Goal: Task Accomplishment & Management: Use online tool/utility

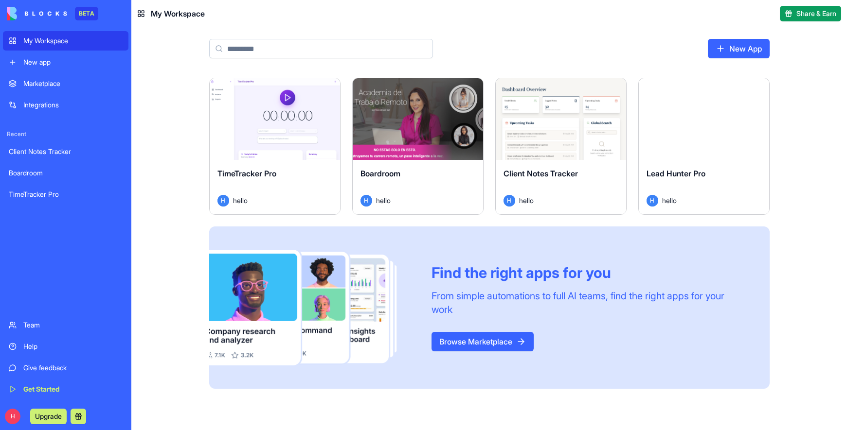
click at [557, 160] on div "Client Notes Tracker H hello" at bounding box center [561, 187] width 130 height 54
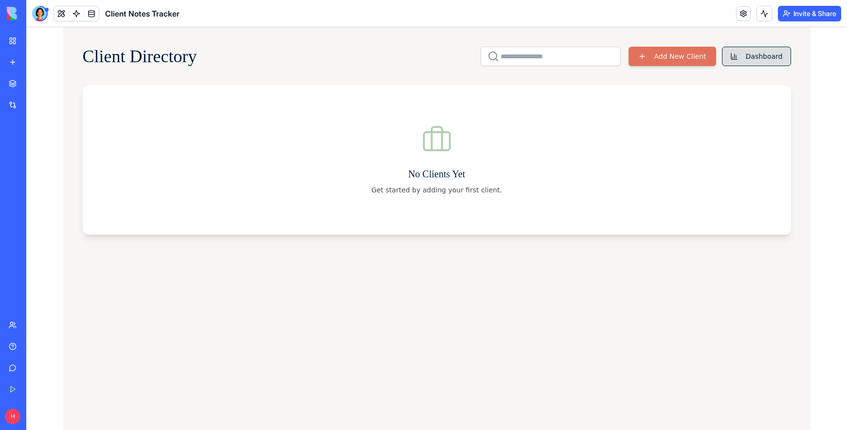
click at [743, 60] on button "Dashboard" at bounding box center [756, 56] width 69 height 19
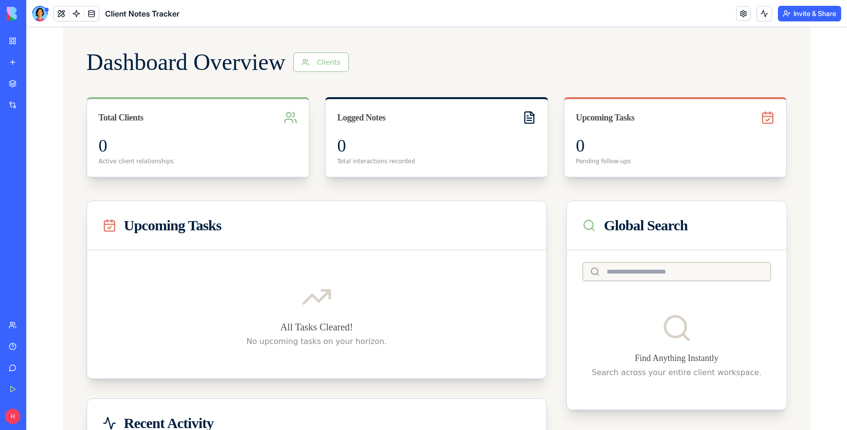
click at [36, 40] on div "My Workspace" at bounding box center [29, 41] width 13 height 10
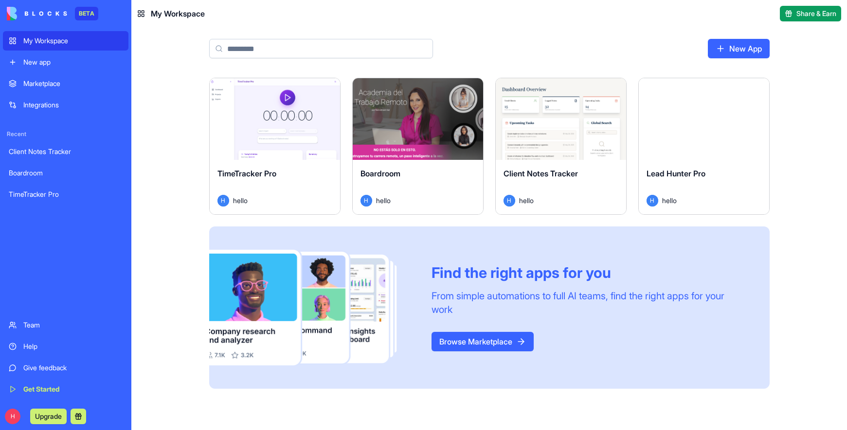
click at [49, 64] on div "New app" at bounding box center [72, 62] width 99 height 10
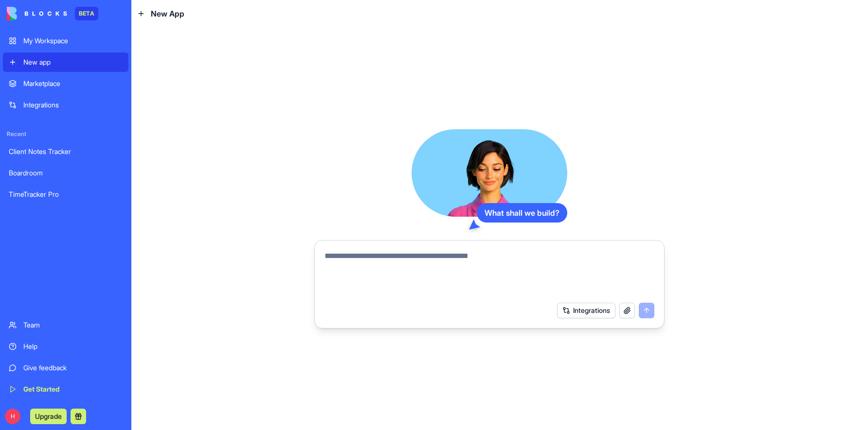
click at [358, 256] on textarea at bounding box center [489, 273] width 330 height 47
type textarea "*"
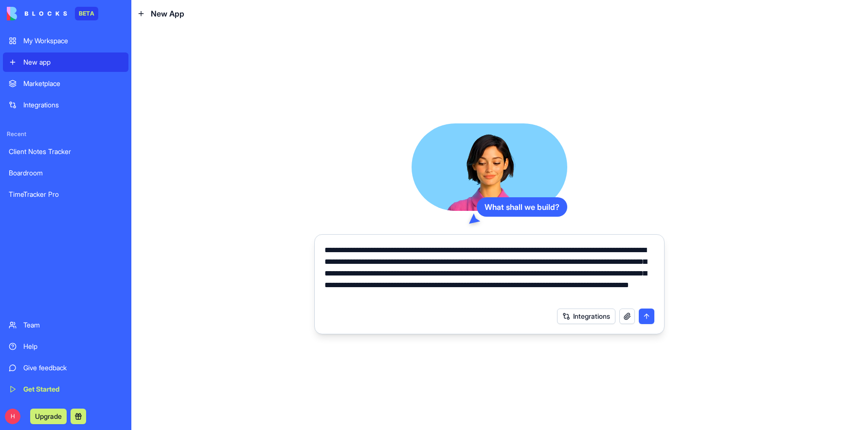
type textarea "**********"
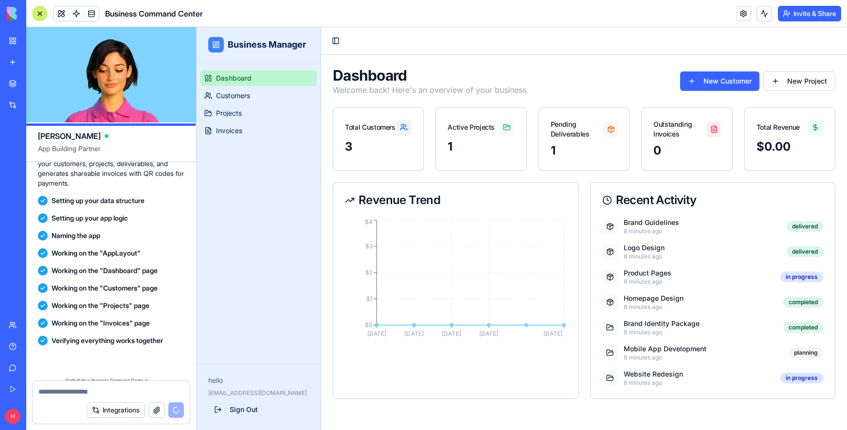
scroll to position [365, 0]
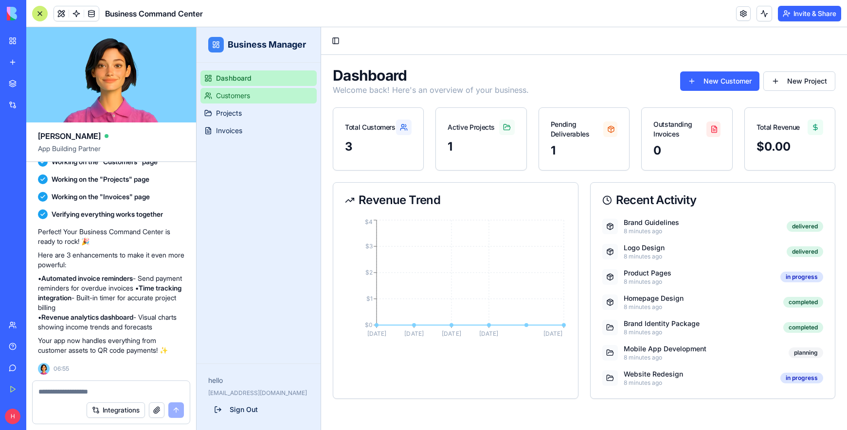
click at [235, 97] on span "Customers" at bounding box center [233, 96] width 34 height 10
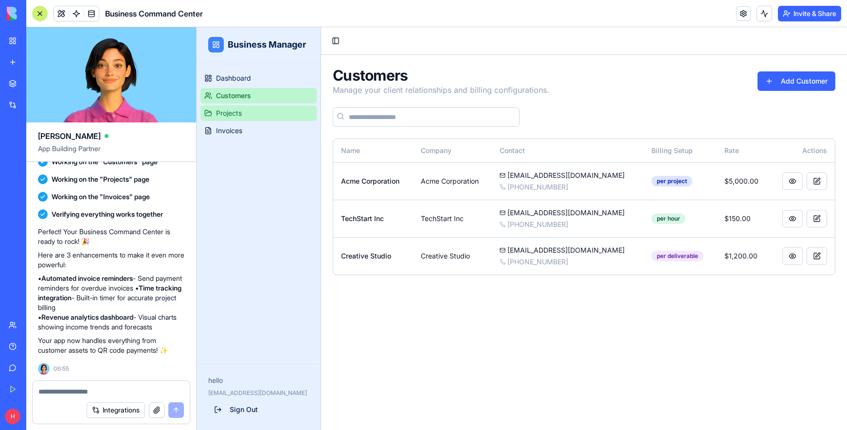
click at [227, 114] on span "Projects" at bounding box center [229, 113] width 26 height 10
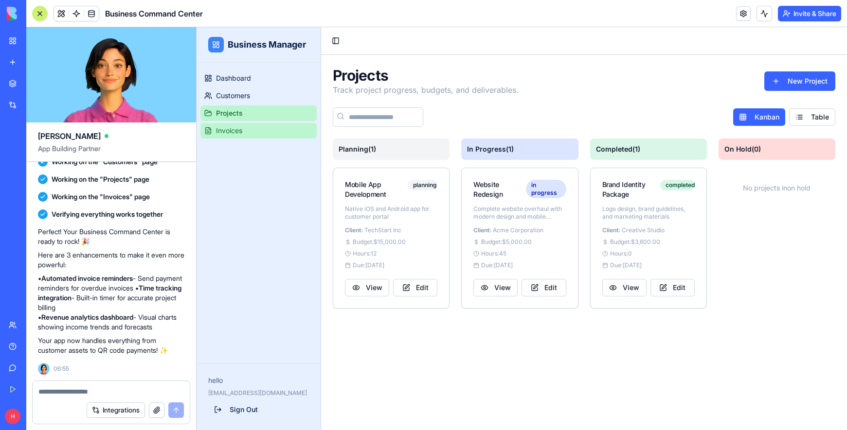
click at [224, 126] on span "Invoices" at bounding box center [229, 131] width 26 height 10
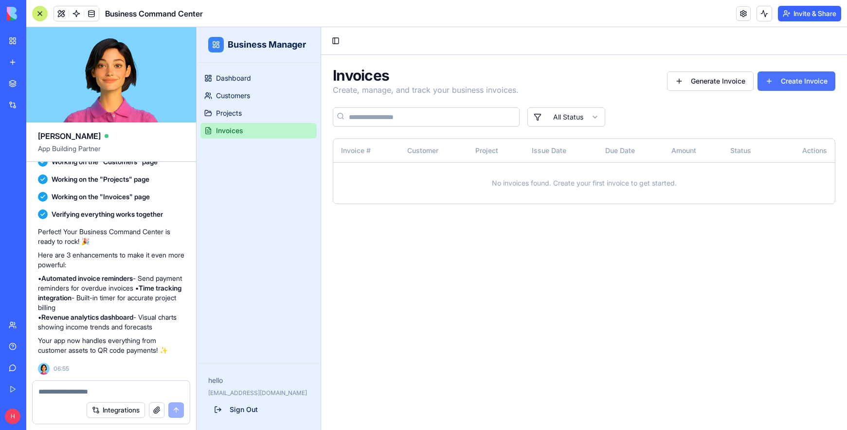
click at [797, 85] on button "Create Invoice" at bounding box center [796, 80] width 78 height 19
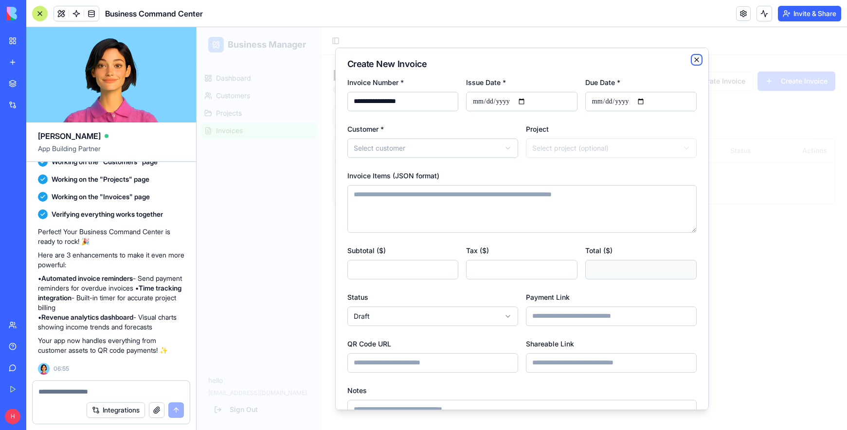
click at [692, 60] on icon "button" at bounding box center [696, 59] width 8 height 8
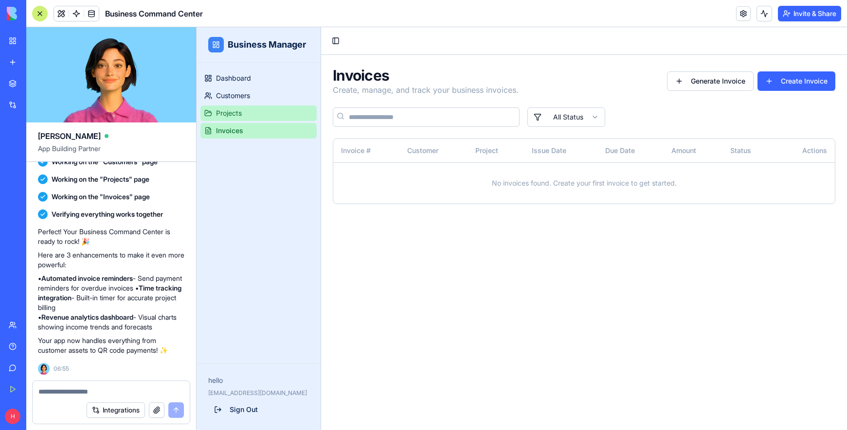
click at [242, 113] on span "Projects" at bounding box center [229, 113] width 26 height 10
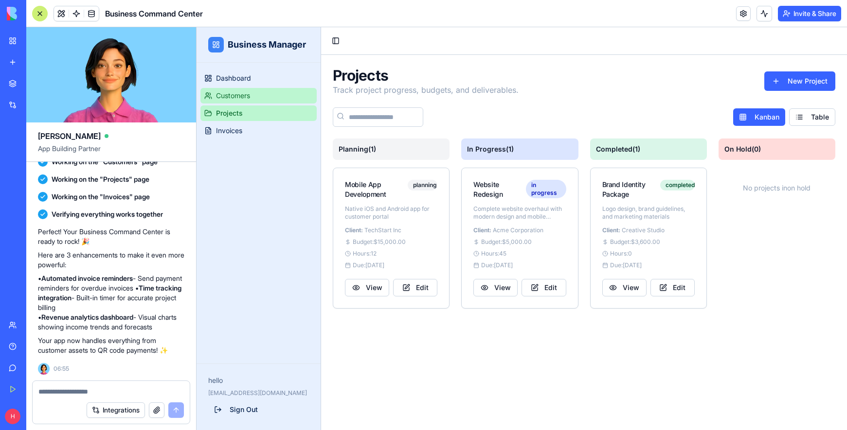
click at [245, 97] on span "Customers" at bounding box center [233, 96] width 34 height 10
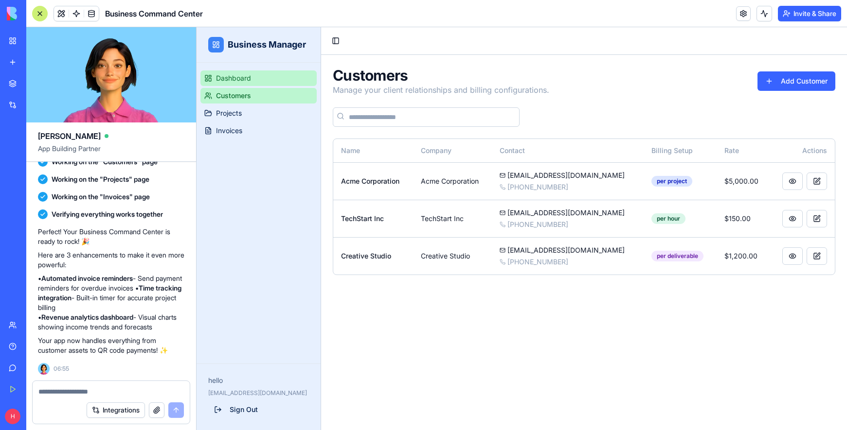
click at [257, 76] on link "Dashboard" at bounding box center [258, 79] width 116 height 16
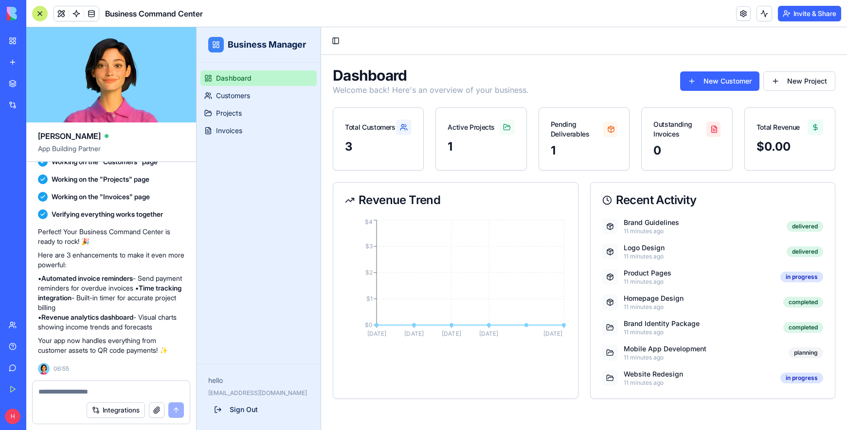
scroll to position [357, 0]
click at [242, 97] on span "Customers" at bounding box center [233, 96] width 34 height 10
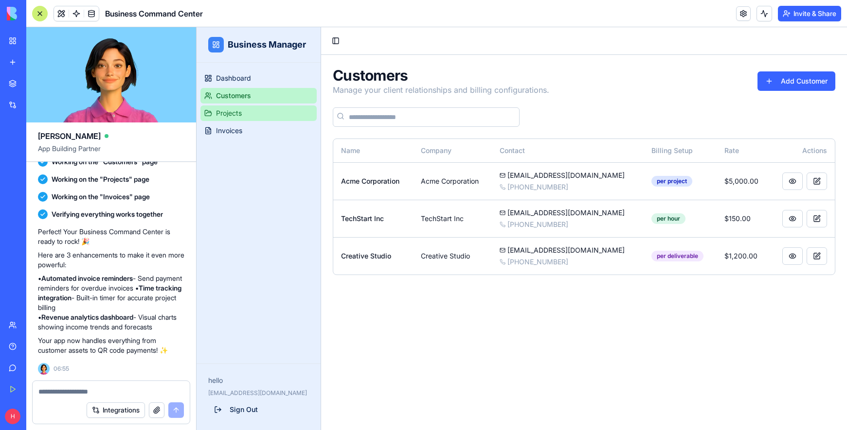
click at [232, 111] on span "Projects" at bounding box center [229, 113] width 26 height 10
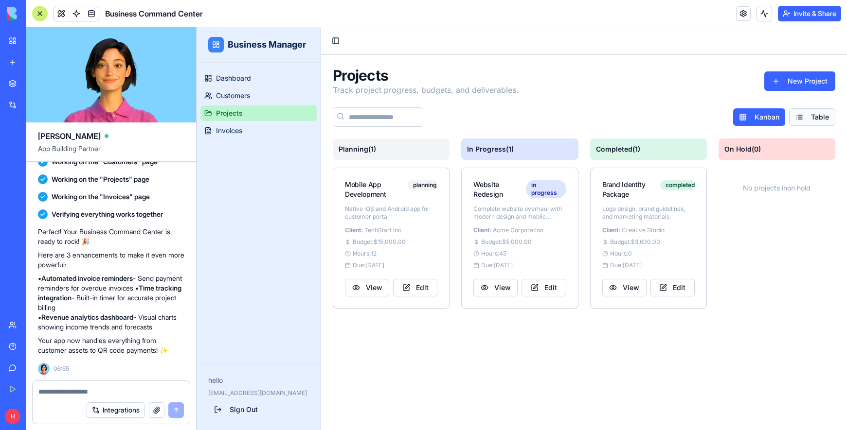
click at [801, 120] on button "Table" at bounding box center [812, 117] width 46 height 18
